Goal: Use online tool/utility: Use online tool/utility

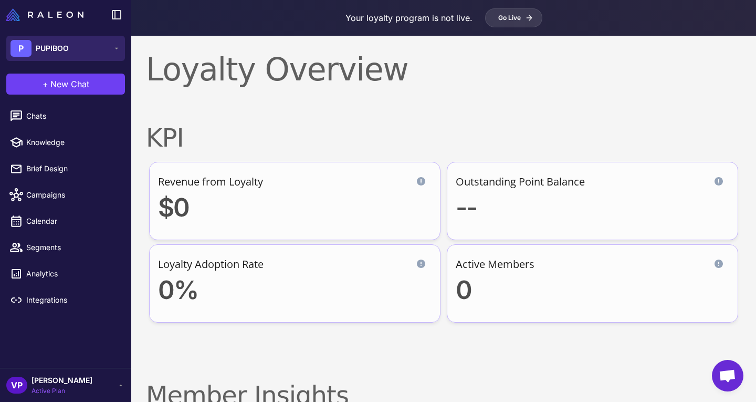
click at [100, 56] on button "P PUPIBOO" at bounding box center [65, 48] width 119 height 25
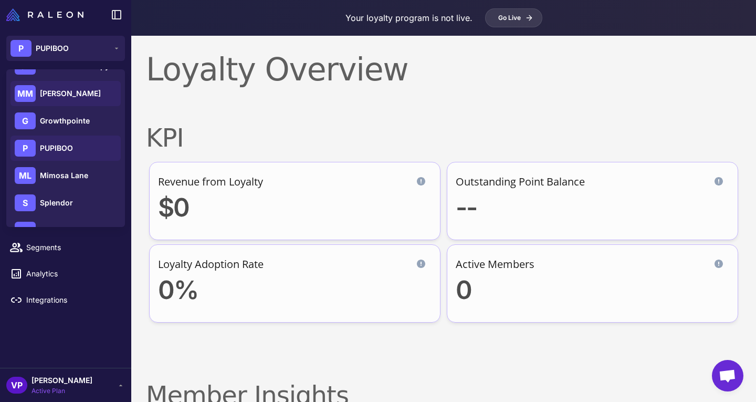
scroll to position [97, 0]
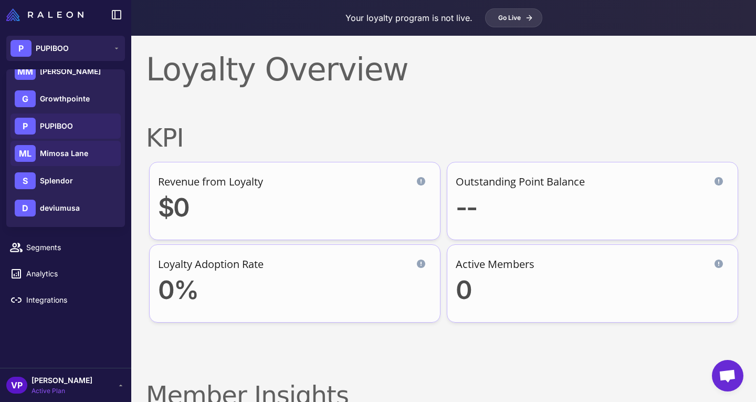
click at [86, 151] on span "Mimosa Lane" at bounding box center [64, 154] width 48 height 12
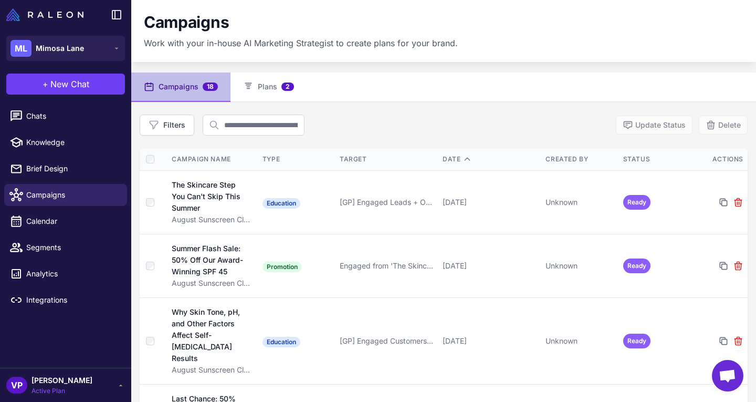
click at [414, 124] on div "Filters Update Status Delete" at bounding box center [444, 124] width 608 height 21
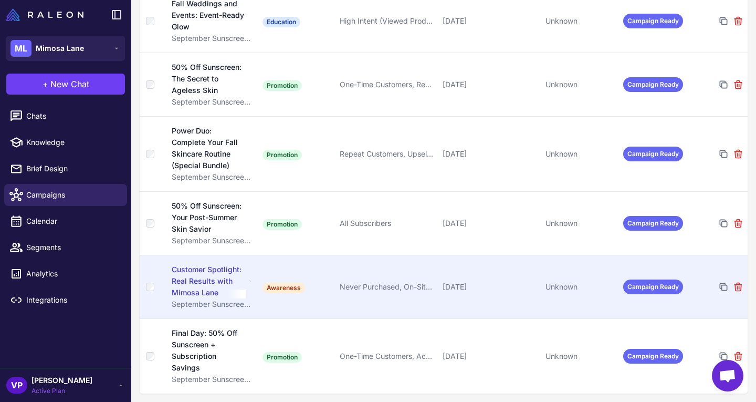
scroll to position [970, 0]
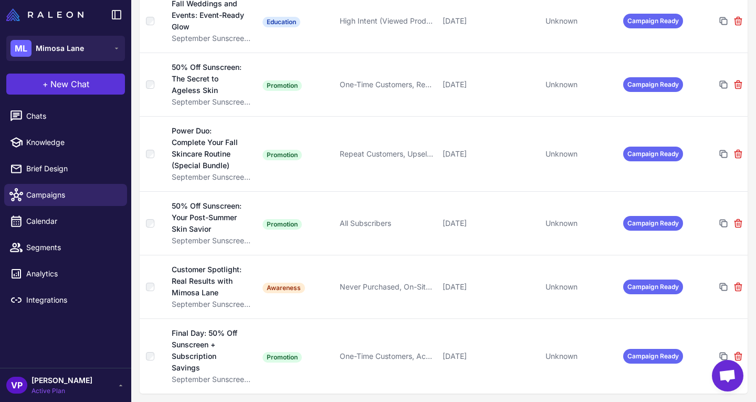
click at [90, 85] on button "+ New Chat" at bounding box center [65, 83] width 119 height 21
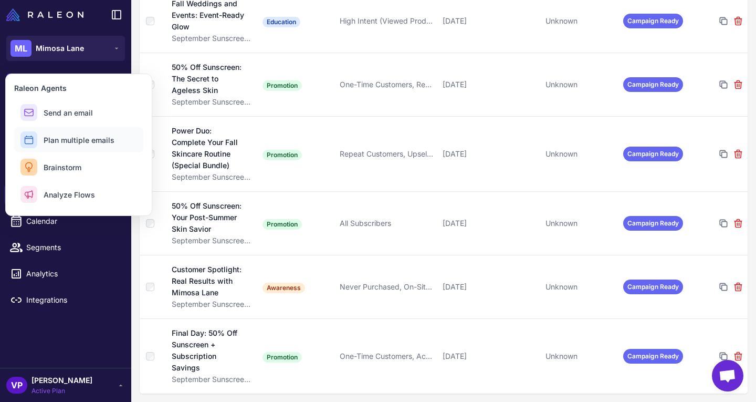
click at [101, 142] on span "Plan multiple emails" at bounding box center [79, 139] width 71 height 11
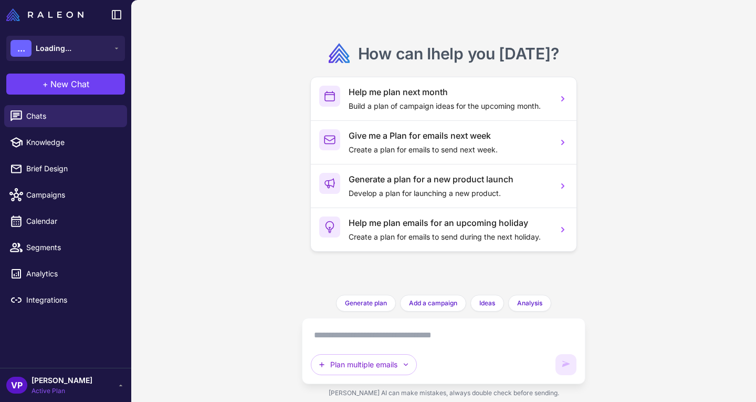
click at [365, 338] on textarea at bounding box center [444, 335] width 266 height 17
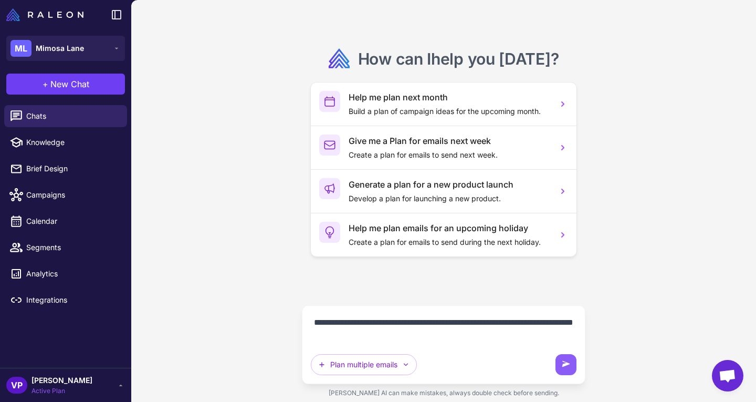
click at [487, 334] on textarea "**********" at bounding box center [444, 328] width 266 height 29
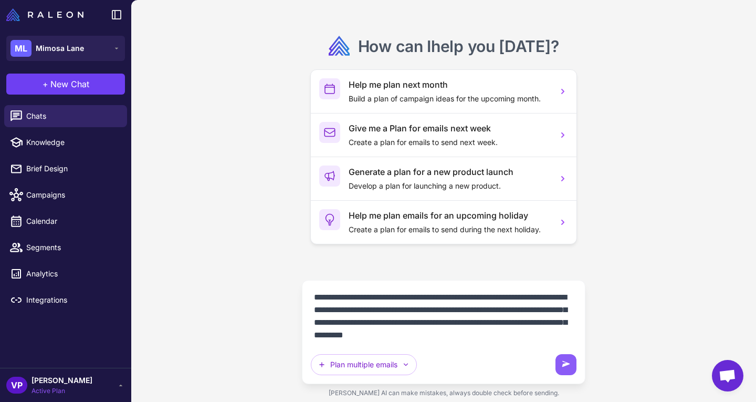
scroll to position [9, 0]
type textarea "**********"
